Goal: Task Accomplishment & Management: Complete application form

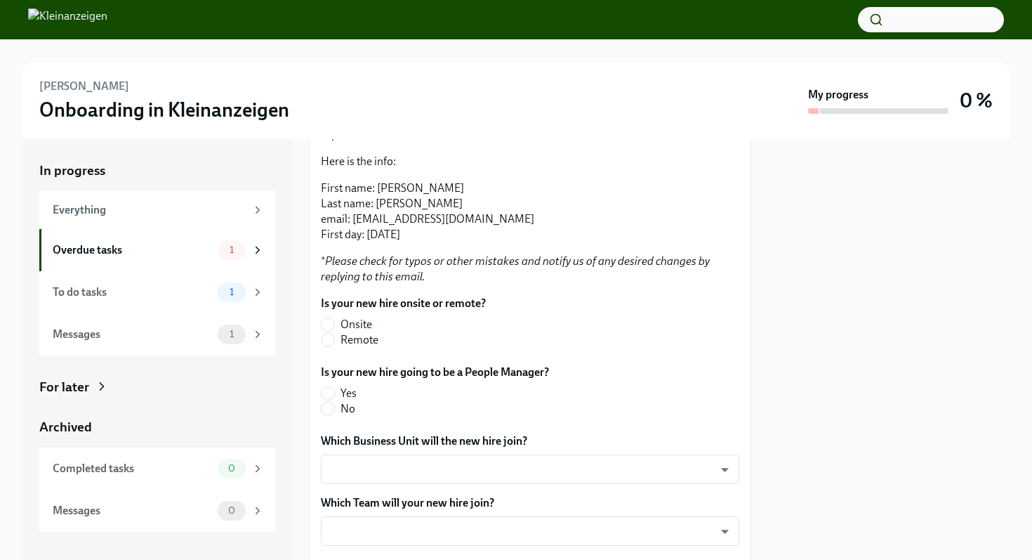
scroll to position [273, 0]
click at [331, 330] on input "Onsite" at bounding box center [328, 323] width 13 height 13
radio input "true"
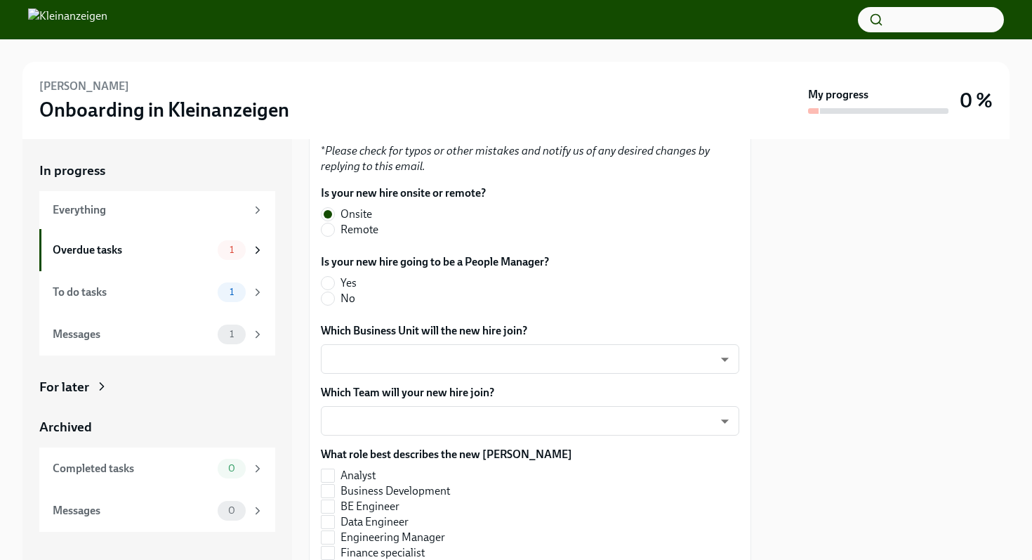
scroll to position [404, 0]
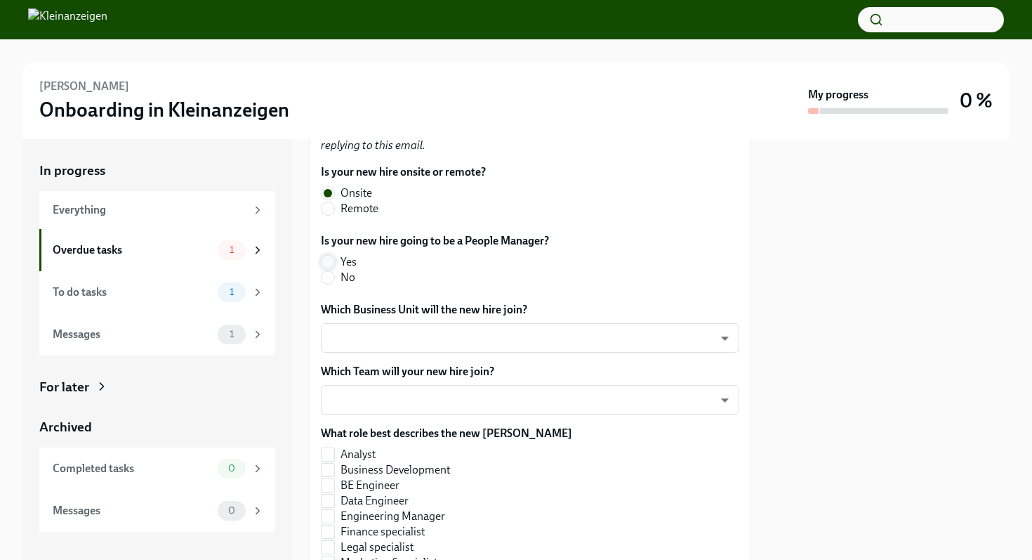
click at [332, 268] on input "Yes" at bounding box center [328, 262] width 13 height 13
radio input "true"
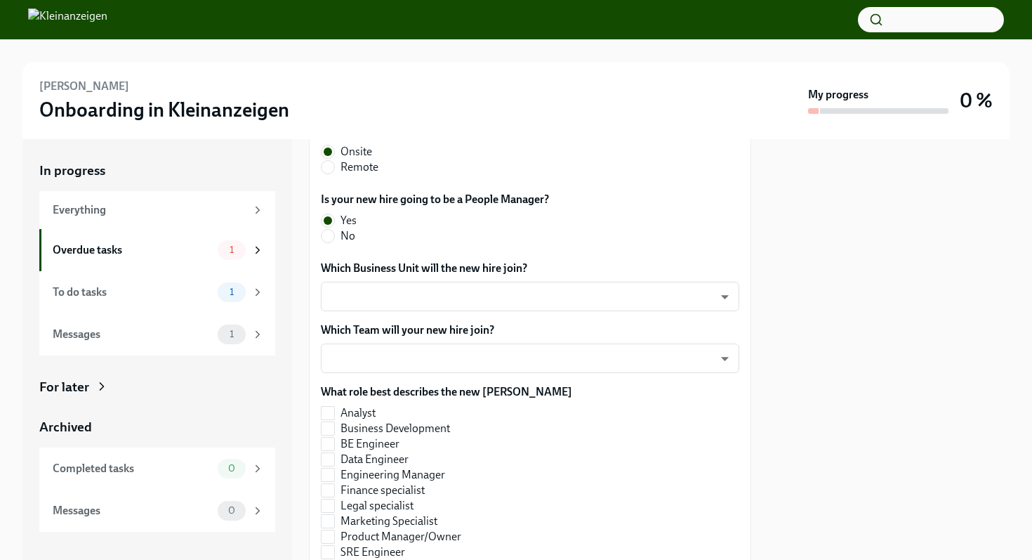
scroll to position [453, 0]
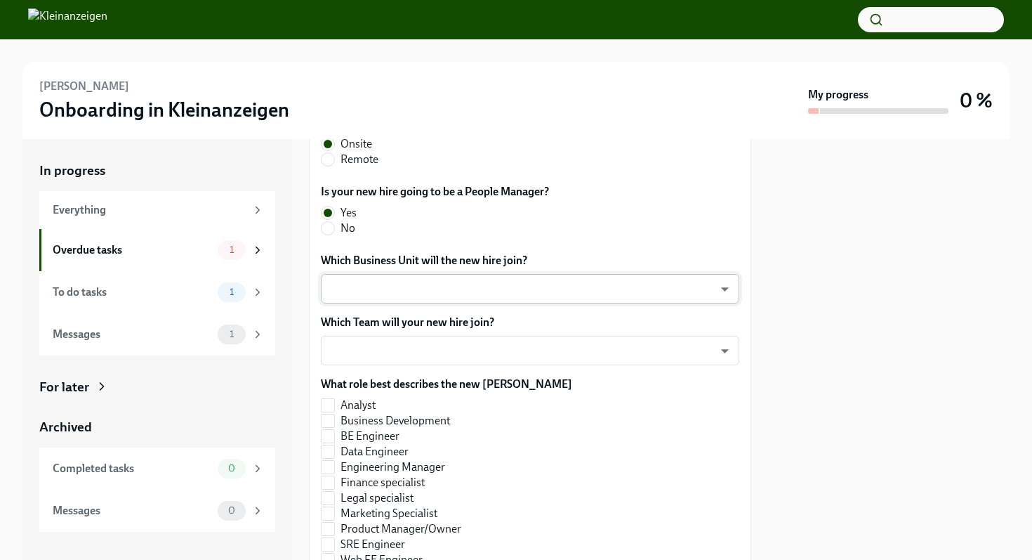
click at [436, 293] on body "[PERSON_NAME] Onboarding in Kleinanzeigen My progress 0 % In progress Everythin…" at bounding box center [516, 280] width 1032 height 560
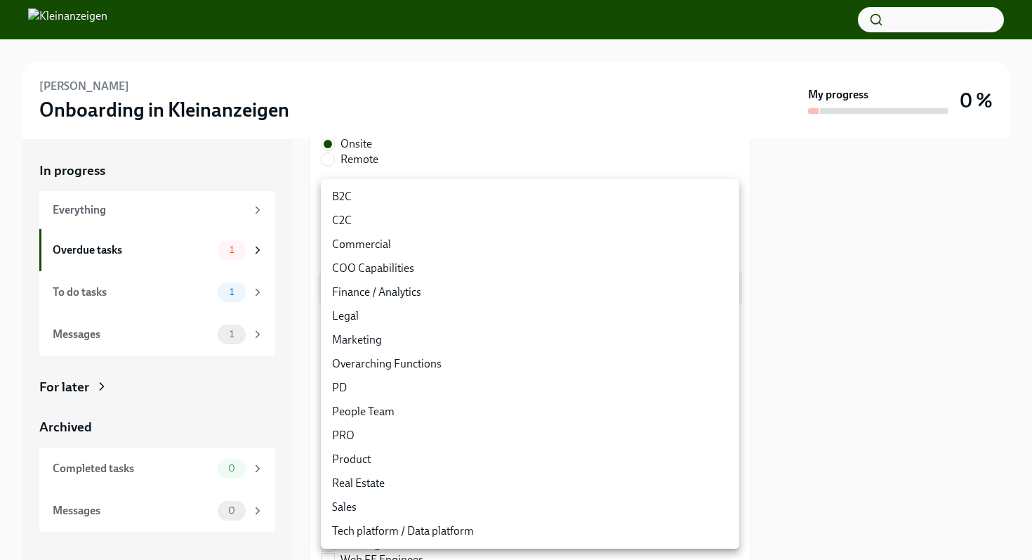
click at [383, 438] on li "PRO" at bounding box center [530, 435] width 418 height 24
type input "Y4vYJ-sIv"
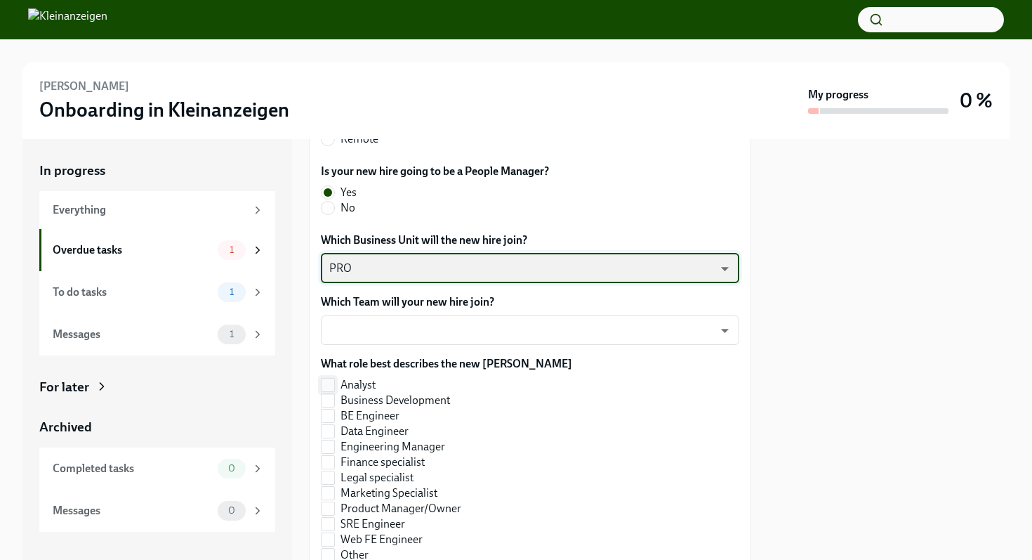
scroll to position [493, 0]
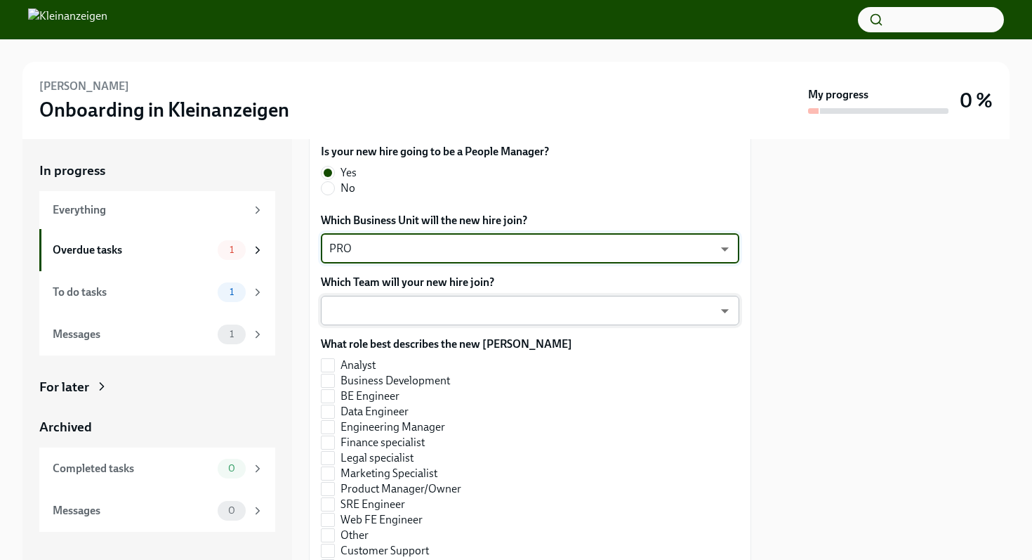
click at [538, 319] on body "[PERSON_NAME] Onboarding in Kleinanzeigen My progress 0 % In progress Everythin…" at bounding box center [516, 280] width 1032 height 560
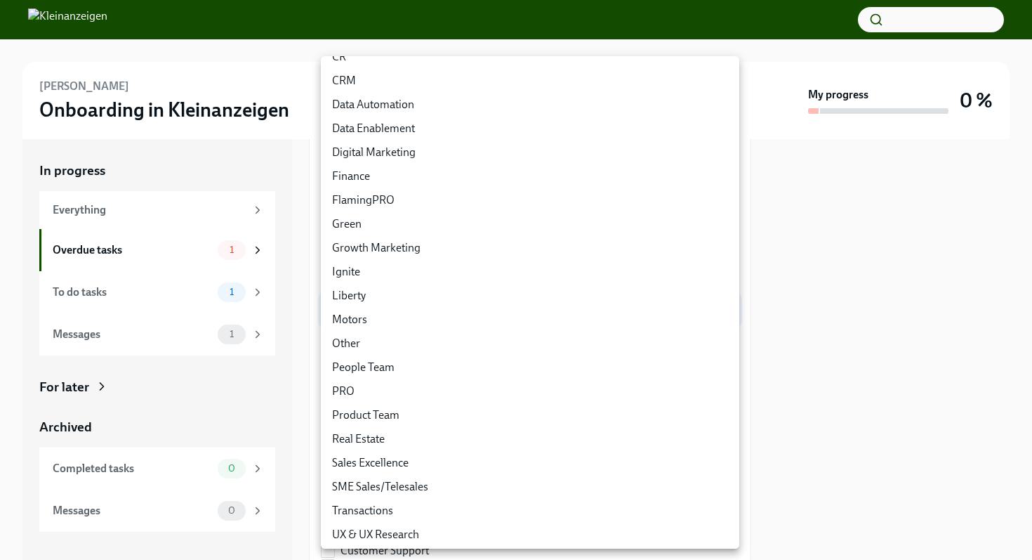
scroll to position [92, 0]
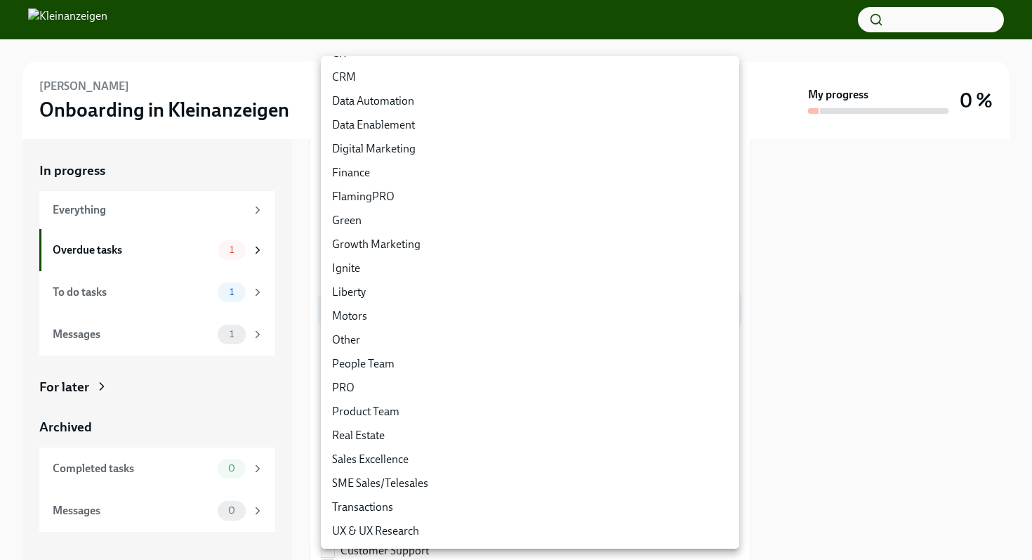
click at [490, 453] on li "Sales Excellence" at bounding box center [530, 459] width 418 height 24
type input "wyWg7OJQg"
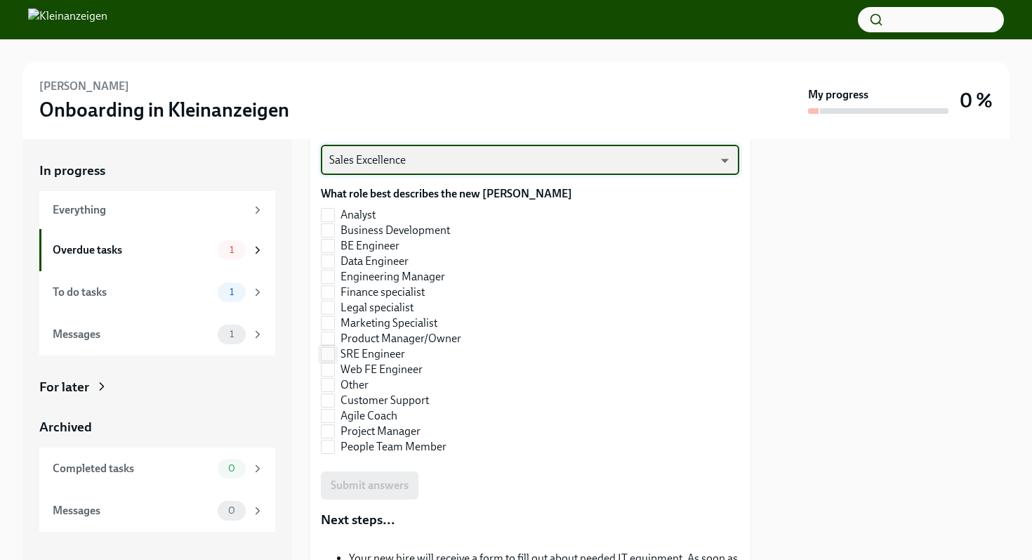
scroll to position [645, 0]
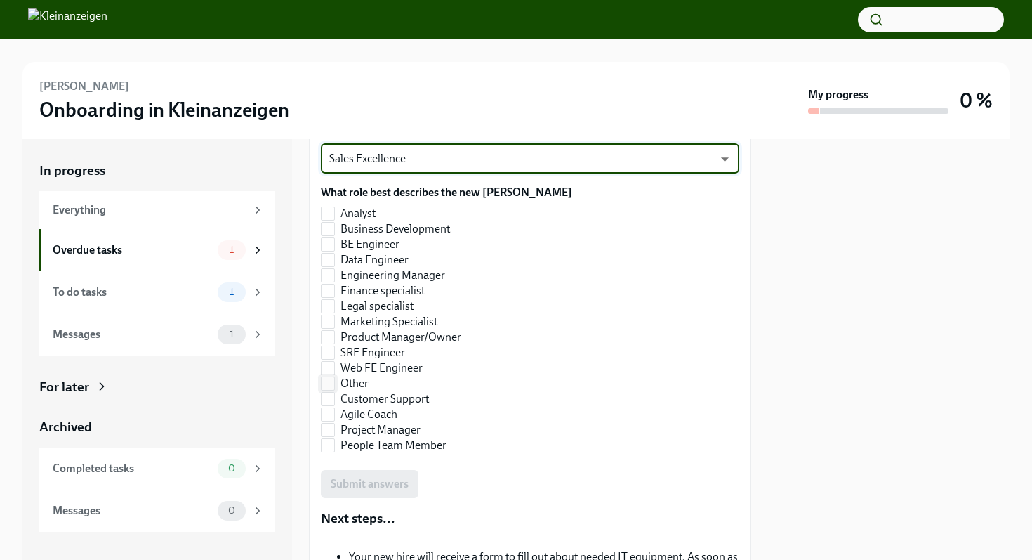
click at [331, 390] on input "Other" at bounding box center [328, 383] width 13 height 13
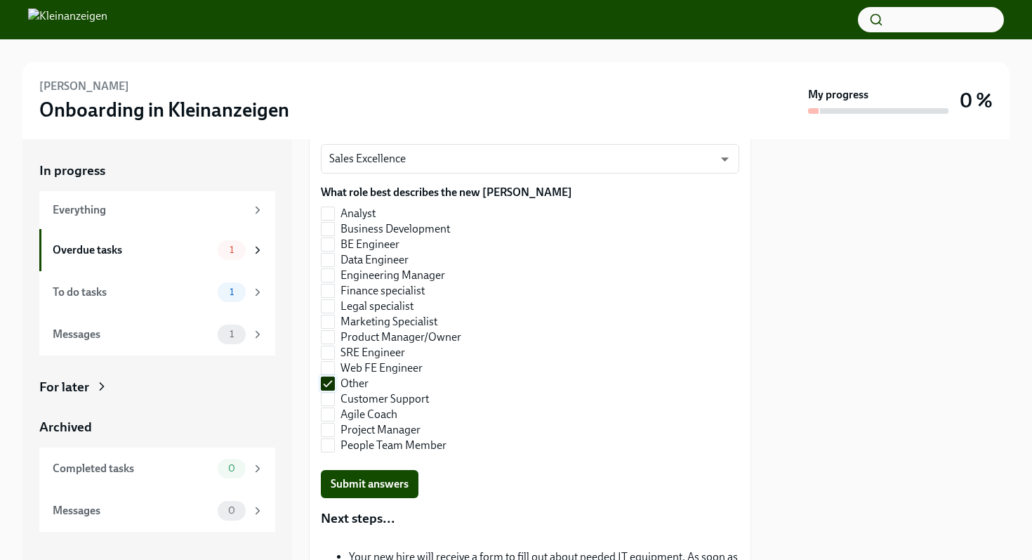
click at [331, 390] on input "Other" at bounding box center [328, 383] width 13 height 13
checkbox input "false"
click at [326, 220] on input "Analyst" at bounding box center [328, 213] width 13 height 13
checkbox input "true"
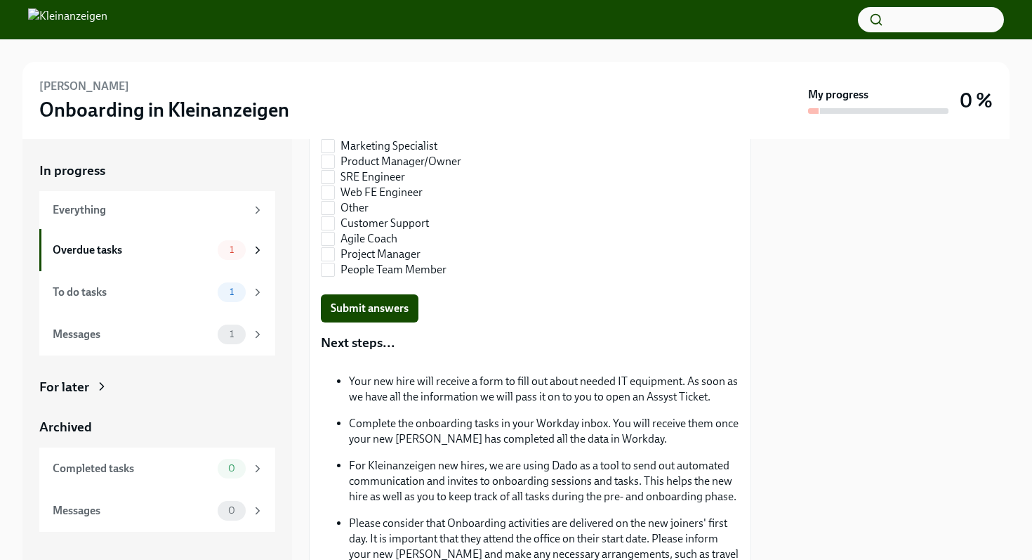
scroll to position [857, 0]
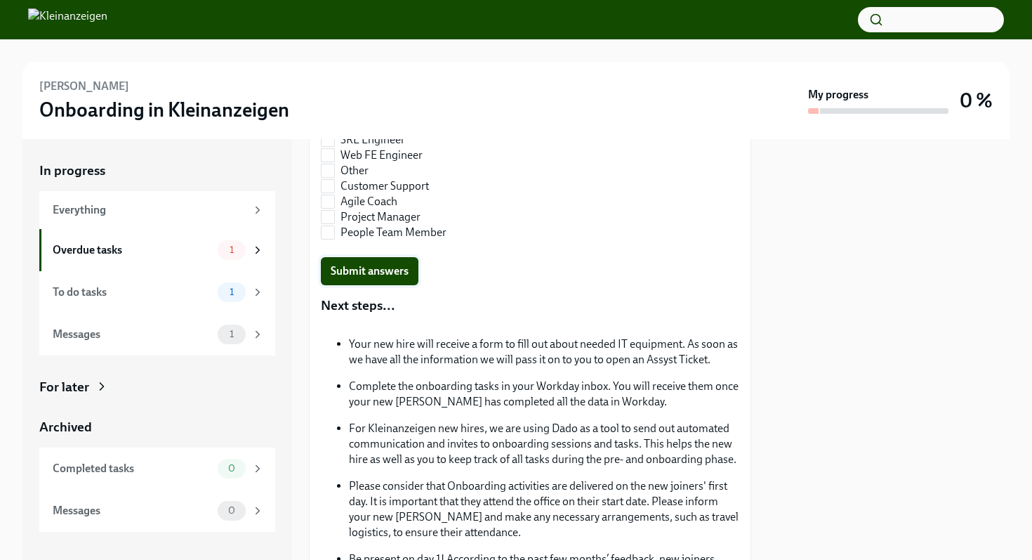
click at [380, 277] on span "Submit answers" at bounding box center [370, 271] width 78 height 14
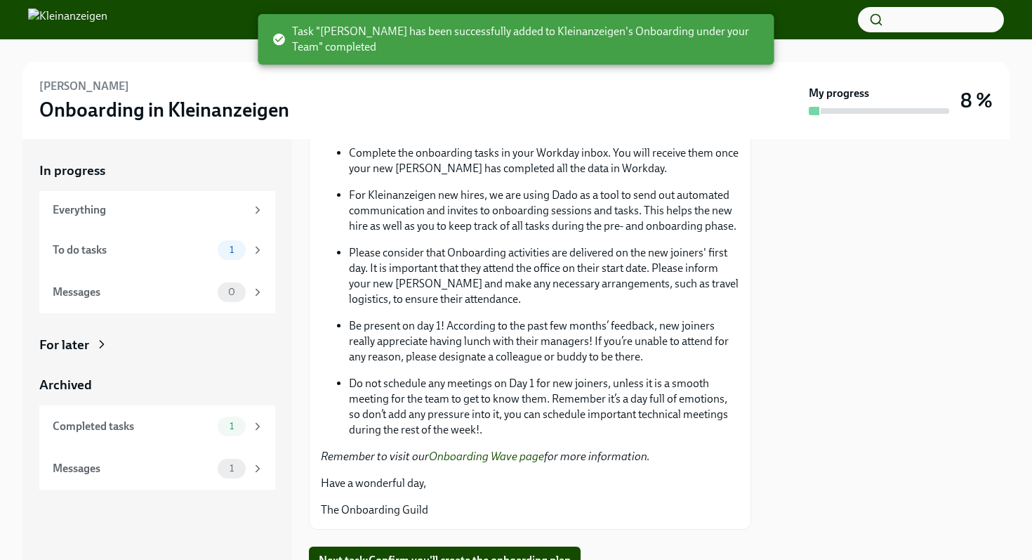
scroll to position [1162, 0]
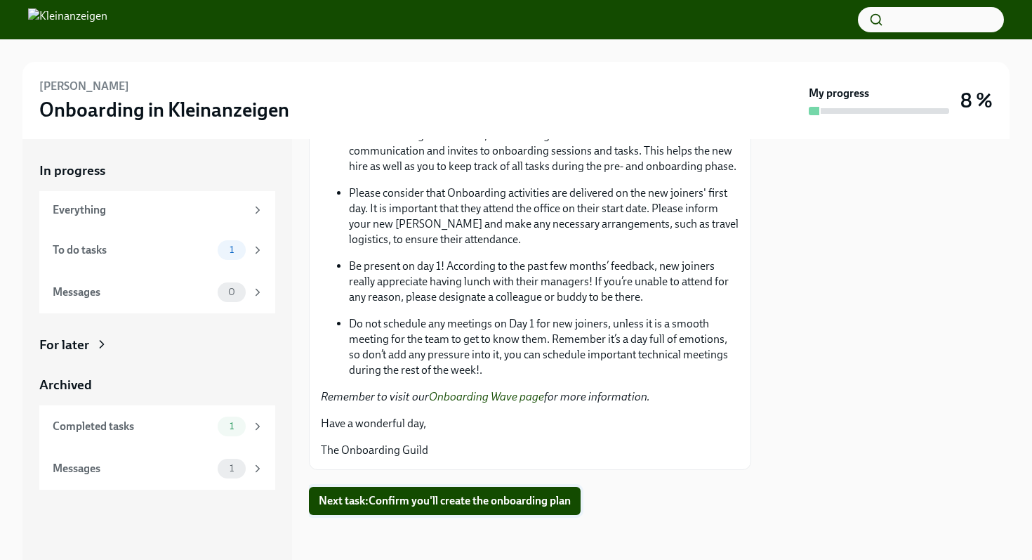
click at [429, 499] on span "Next task : Confirm you'll create the onboarding plan" at bounding box center [445, 501] width 252 height 14
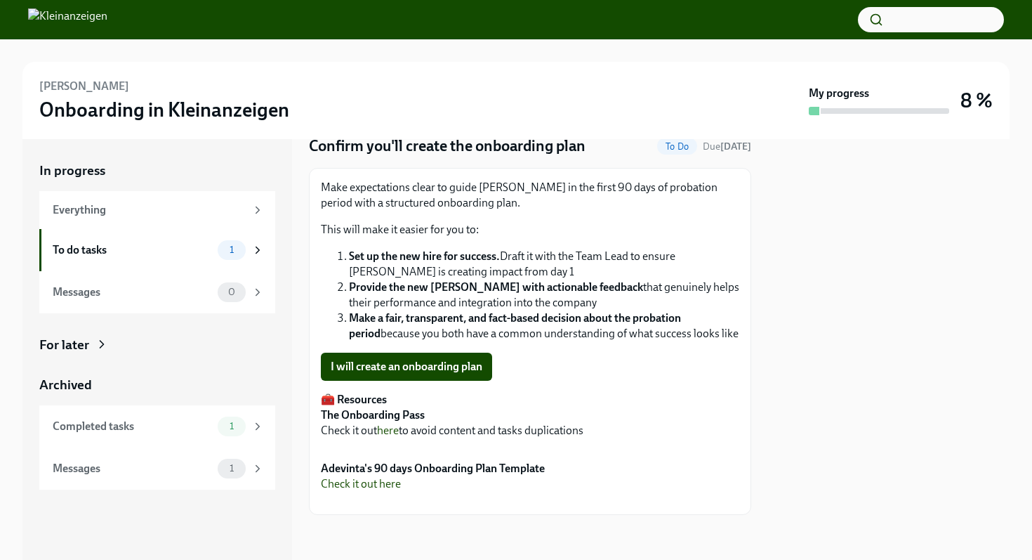
scroll to position [88, 0]
click at [413, 359] on span "I will create an onboarding plan" at bounding box center [407, 366] width 152 height 14
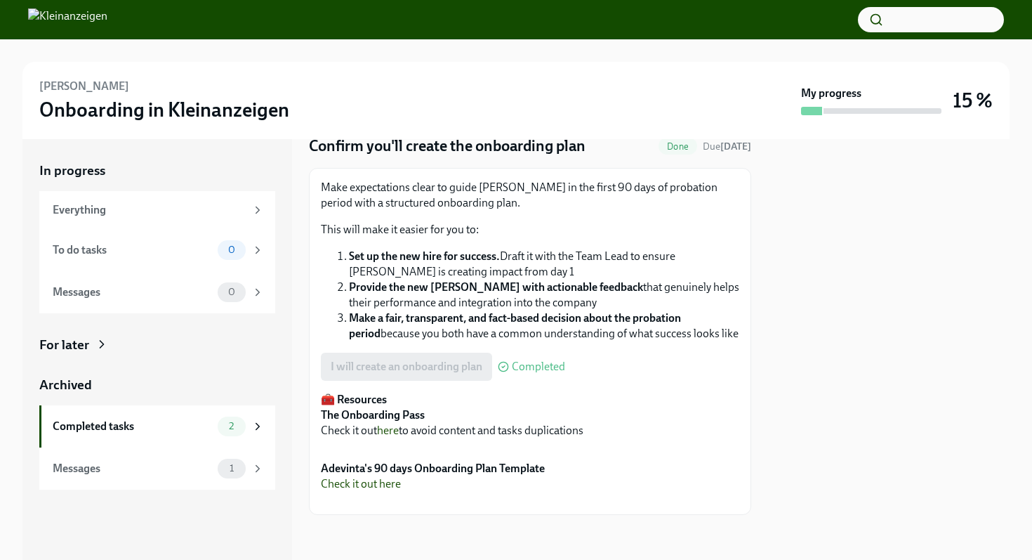
scroll to position [461, 0]
click at [175, 478] on div "Messages 1" at bounding box center [157, 468] width 236 height 42
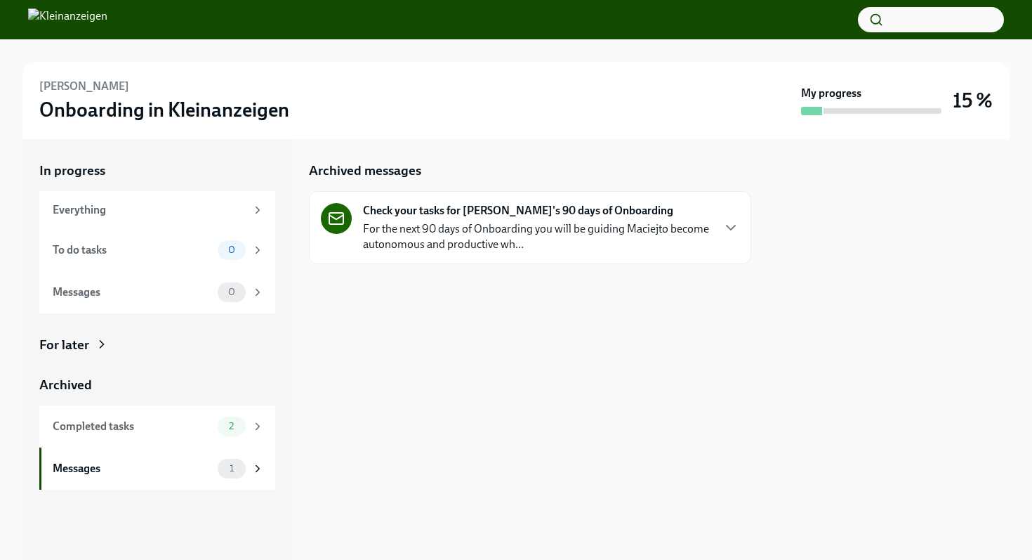
click at [483, 238] on p "For the next 90 days of Onboarding you will be guiding Maciejto become autonomo…" at bounding box center [537, 236] width 348 height 31
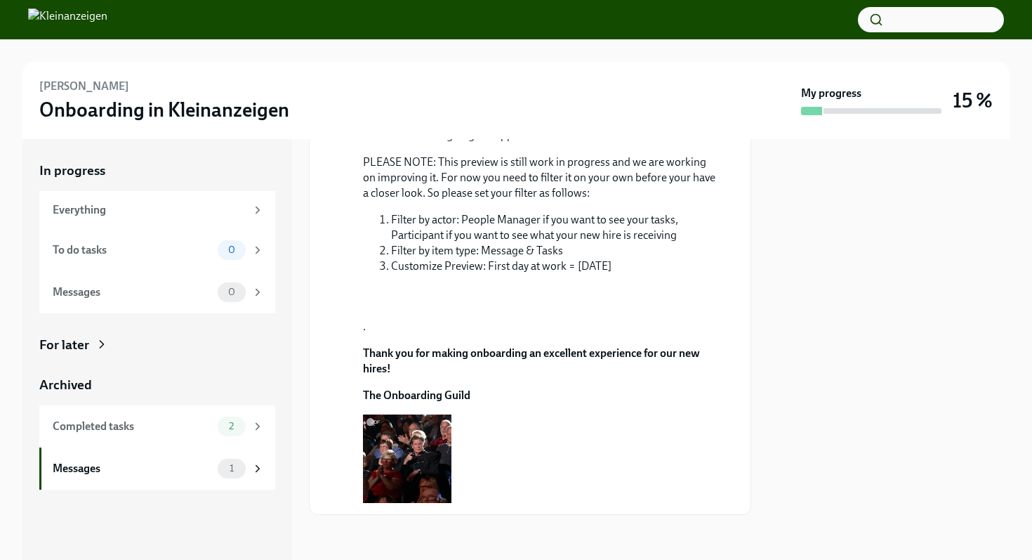
scroll to position [707, 0]
click at [154, 246] on div "To do tasks" at bounding box center [132, 249] width 159 height 15
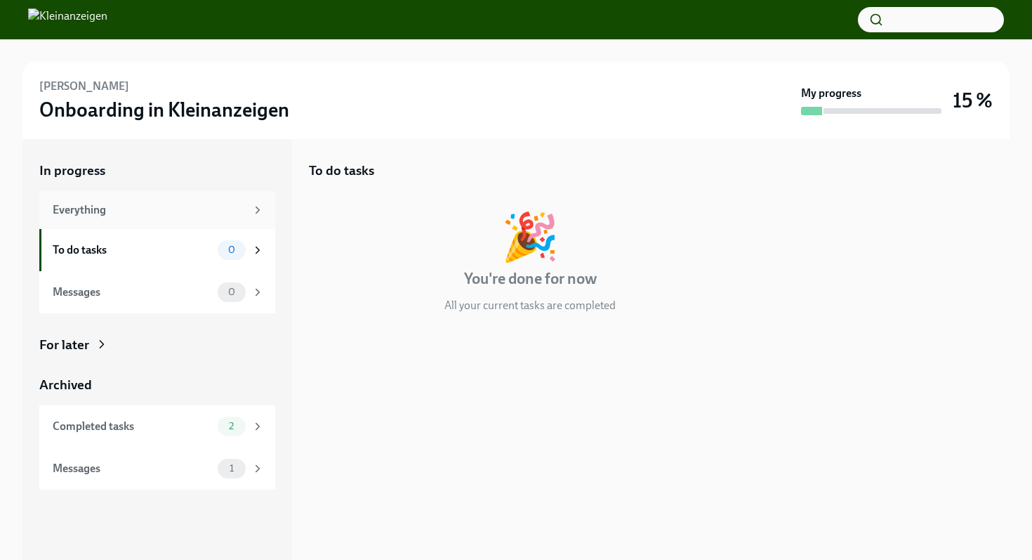
click at [147, 218] on div "Everything" at bounding box center [157, 210] width 236 height 38
click at [150, 216] on div "Everything" at bounding box center [149, 209] width 193 height 15
click at [128, 429] on div "Completed tasks" at bounding box center [132, 425] width 159 height 15
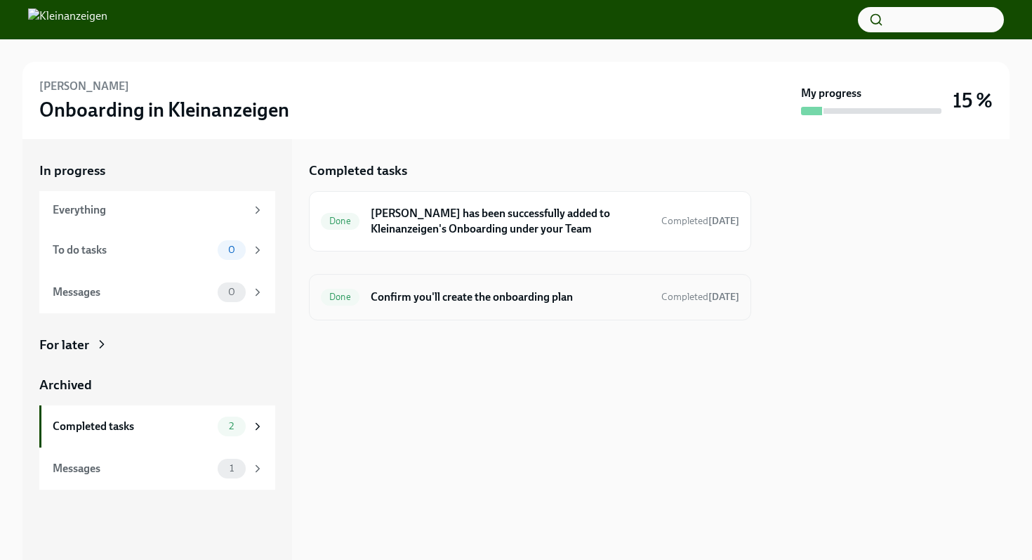
click at [418, 307] on div "Done Confirm you'll create the onboarding plan Completed [DATE]" at bounding box center [530, 297] width 418 height 22
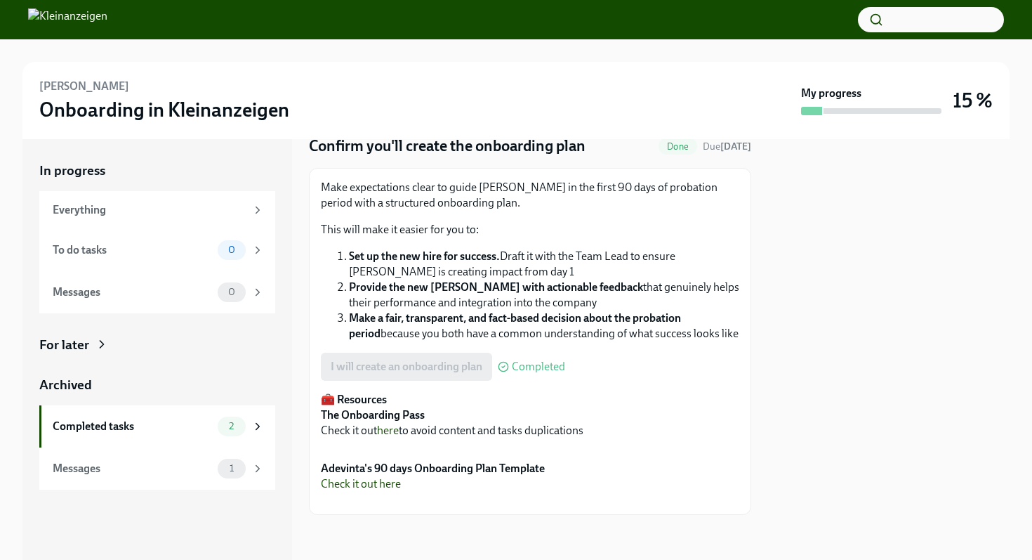
scroll to position [406, 0]
click at [431, 449] on button "Zoom image" at bounding box center [530, 449] width 418 height 0
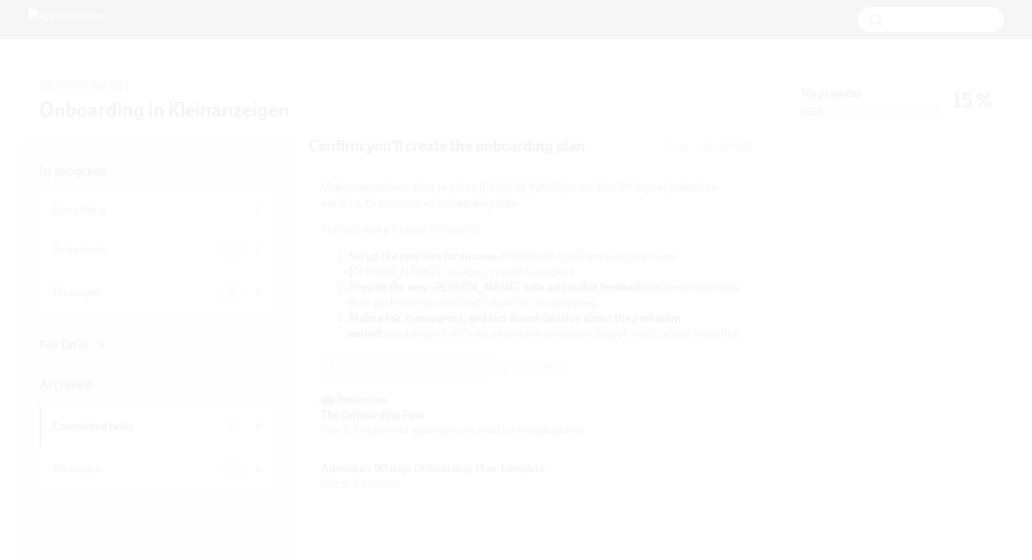
click at [431, 274] on button "Unzoom image" at bounding box center [516, 280] width 1032 height 560
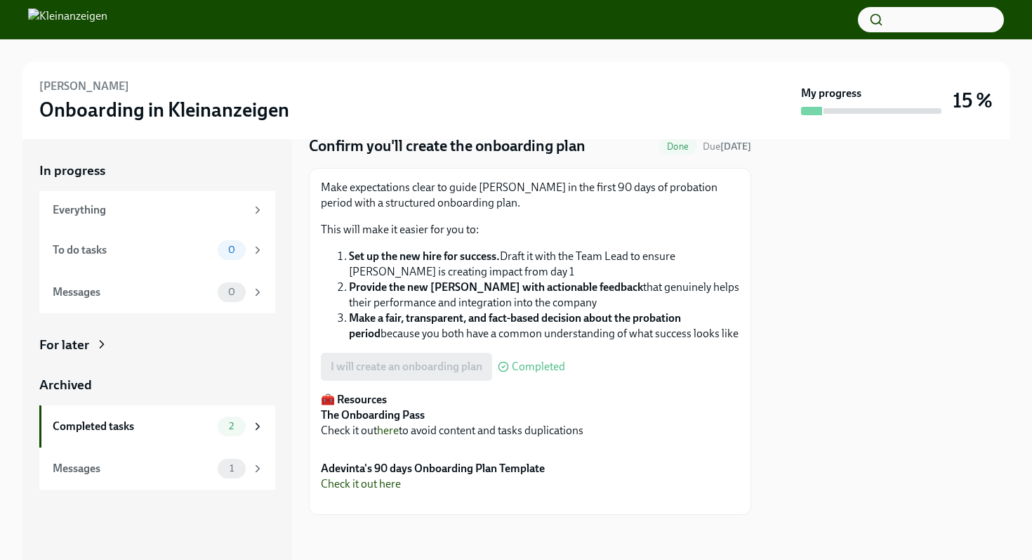
click at [431, 449] on button "Zoom image" at bounding box center [530, 449] width 418 height 0
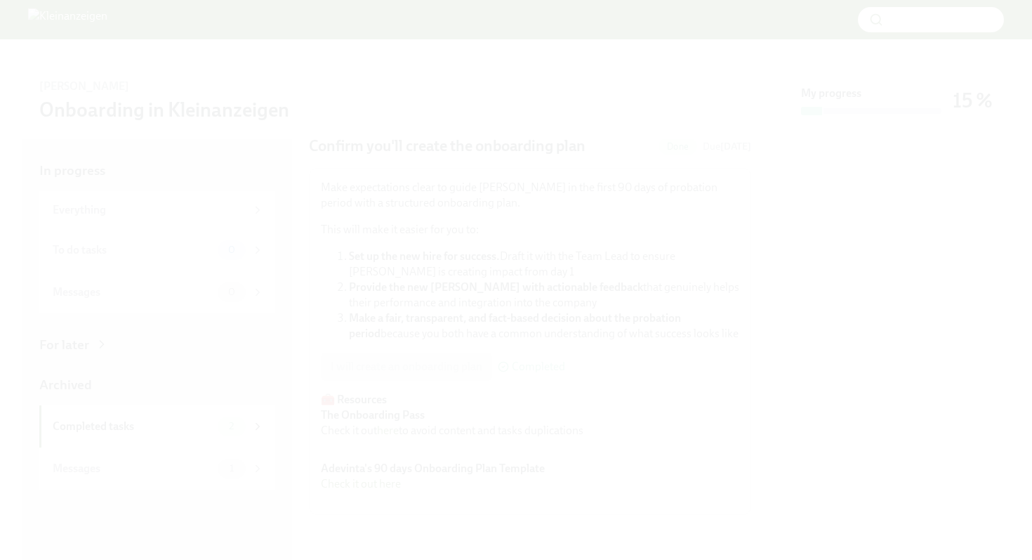
click at [431, 274] on button "Unzoom image" at bounding box center [516, 280] width 1032 height 560
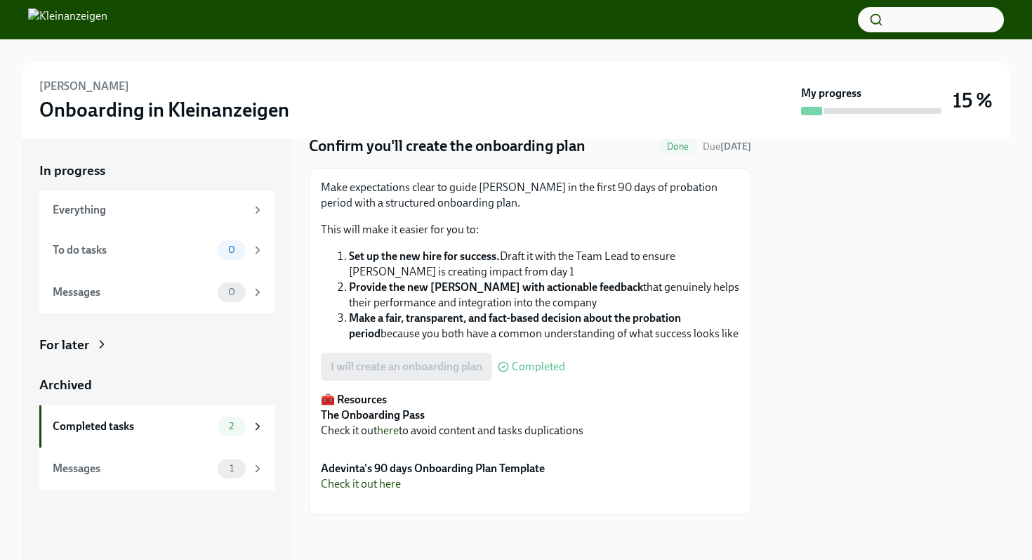
scroll to position [356, 0]
click at [368, 477] on link "Check it out here" at bounding box center [361, 483] width 80 height 13
